Goal: Task Accomplishment & Management: Use online tool/utility

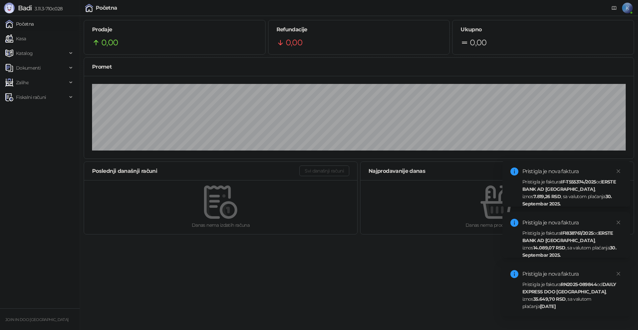
click at [553, 184] on div "Pristigla je faktura IF-T555374/2025 od ERSTE BANK AD [GEOGRAPHIC_DATA] , iznos…" at bounding box center [573, 192] width 100 height 29
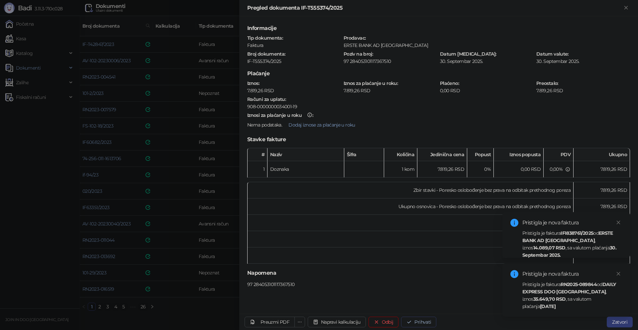
click at [425, 319] on button "Prihvati" at bounding box center [418, 321] width 35 height 11
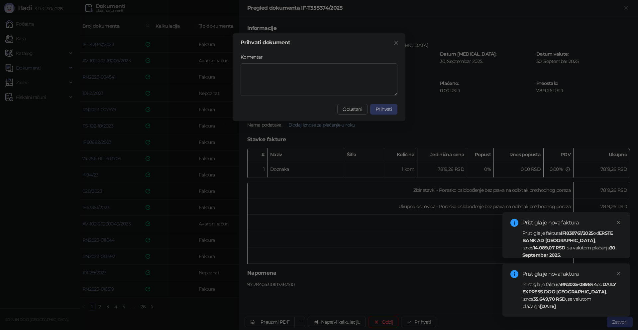
click at [391, 110] on span "Prihvati" at bounding box center [384, 109] width 17 height 6
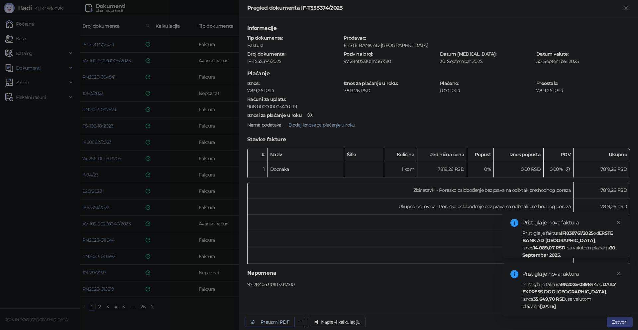
click at [284, 322] on div "Preuzmi PDF" at bounding box center [275, 322] width 29 height 6
click at [225, 304] on div at bounding box center [319, 165] width 638 height 330
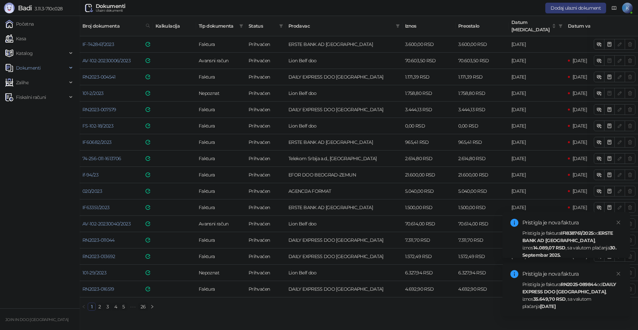
click at [575, 236] on div "Pristigla je faktura IFI838761/2025 od ERSTE BANK AD [GEOGRAPHIC_DATA] , iznos …" at bounding box center [573, 243] width 100 height 29
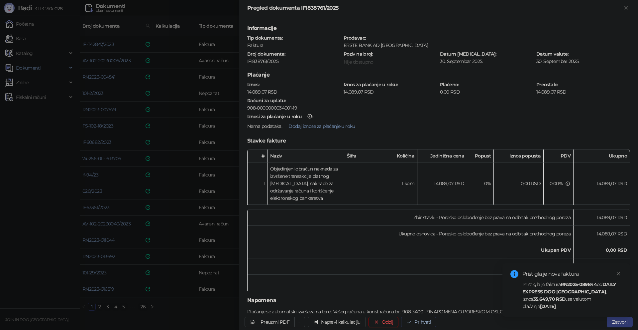
click at [418, 326] on button "Prihvati" at bounding box center [418, 321] width 35 height 11
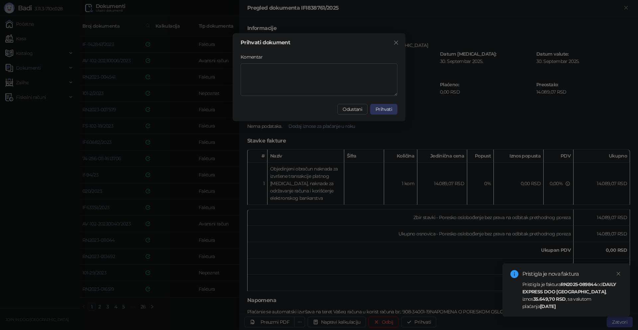
click at [385, 108] on span "Prihvati" at bounding box center [384, 109] width 17 height 6
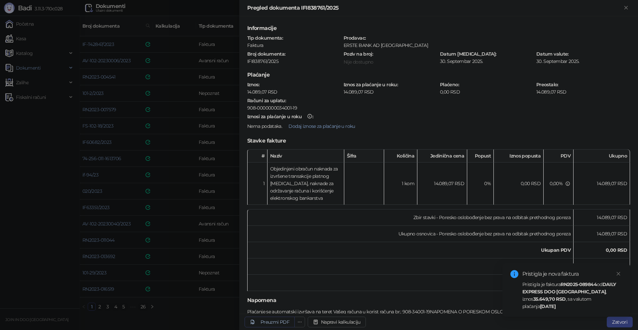
click at [267, 319] on div "Preuzmi PDF" at bounding box center [275, 322] width 29 height 6
click at [193, 309] on div at bounding box center [319, 165] width 638 height 330
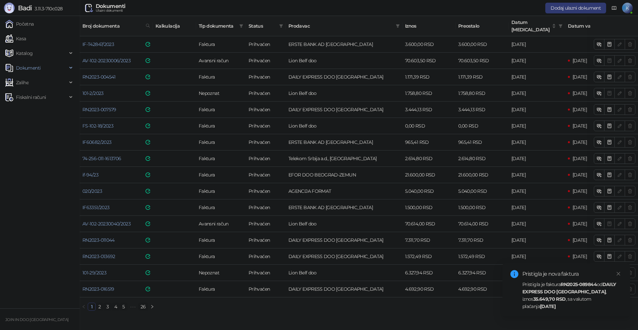
click at [534, 299] on strong "35.649,70 RSD" at bounding box center [550, 299] width 33 height 6
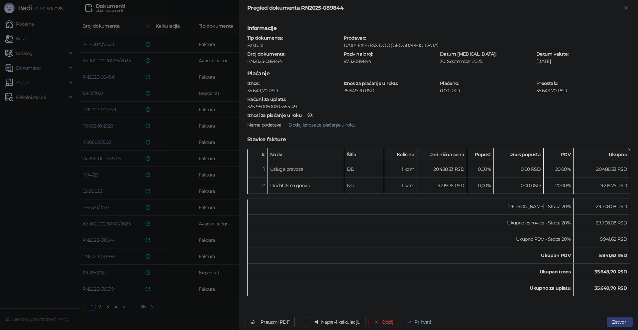
click at [426, 322] on button "Prihvati" at bounding box center [418, 321] width 35 height 11
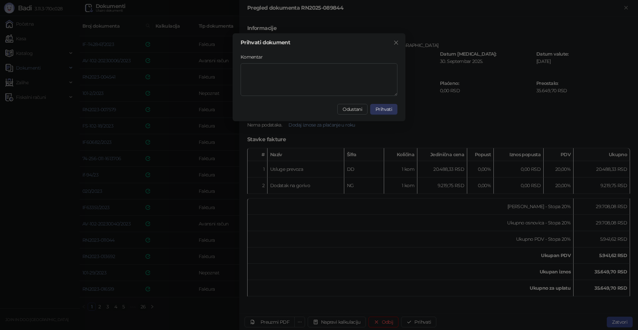
click at [378, 109] on span "Prihvati" at bounding box center [384, 109] width 17 height 6
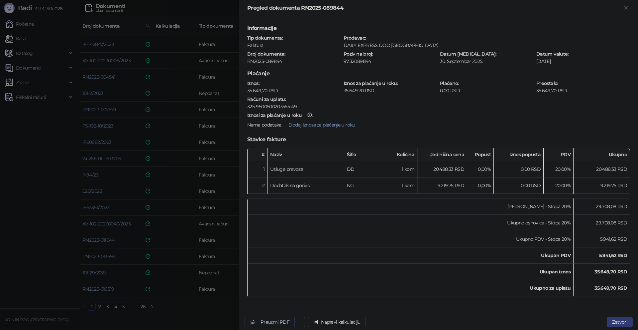
click at [263, 319] on div "Preuzmi PDF" at bounding box center [275, 322] width 29 height 6
click at [42, 286] on div at bounding box center [319, 165] width 638 height 330
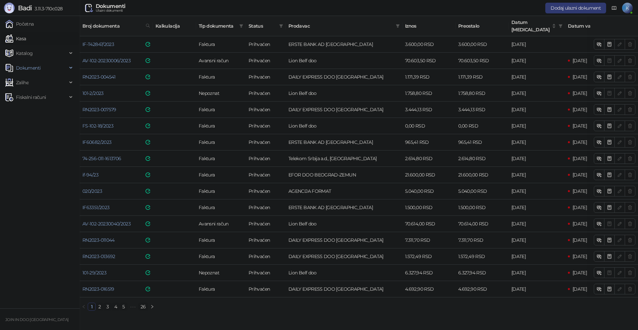
click at [26, 39] on link "Kasa" at bounding box center [15, 38] width 21 height 13
